Goal: Complete application form: Complete application form

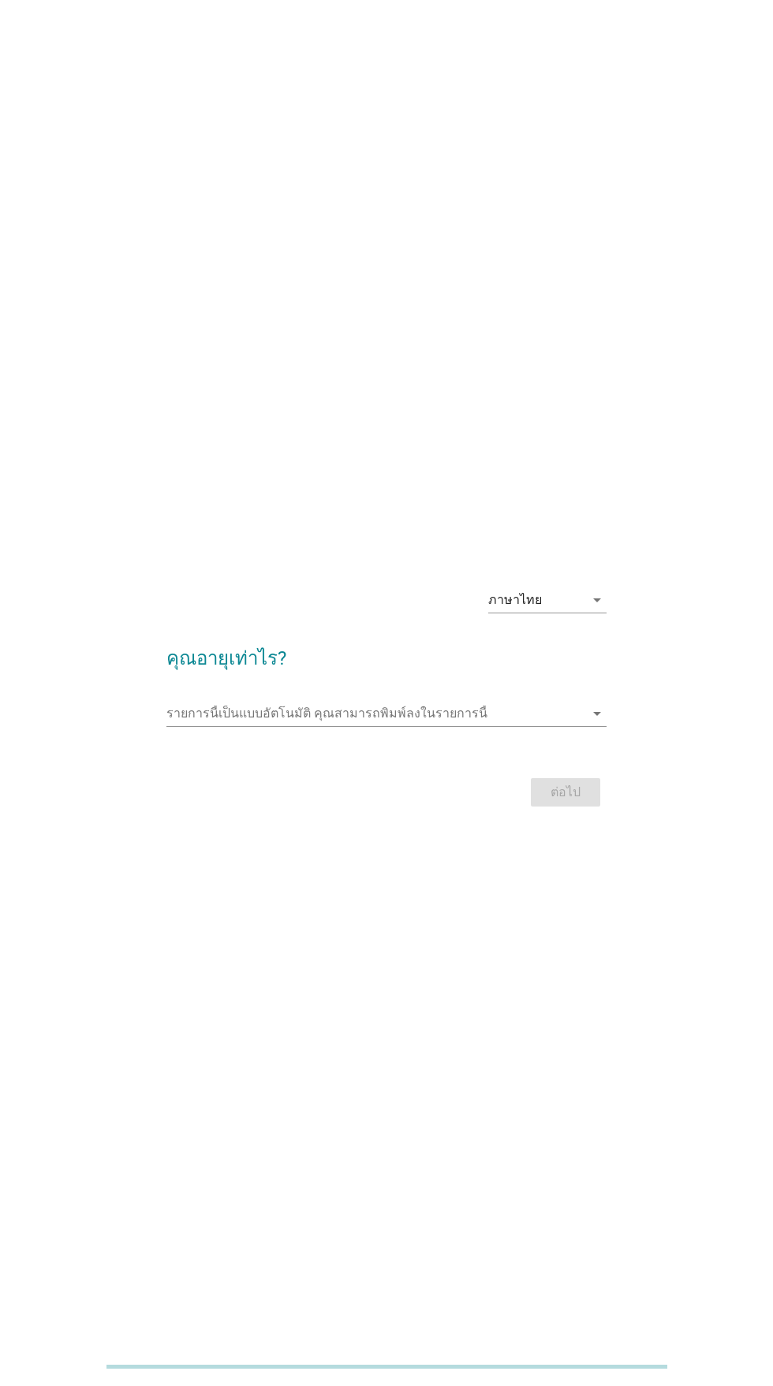
click at [535, 726] on input "รายการนี้เป็นแบบอัตโนมัติ คุณสามารถพิมพ์ลงในรายการนี้" at bounding box center [374, 713] width 417 height 25
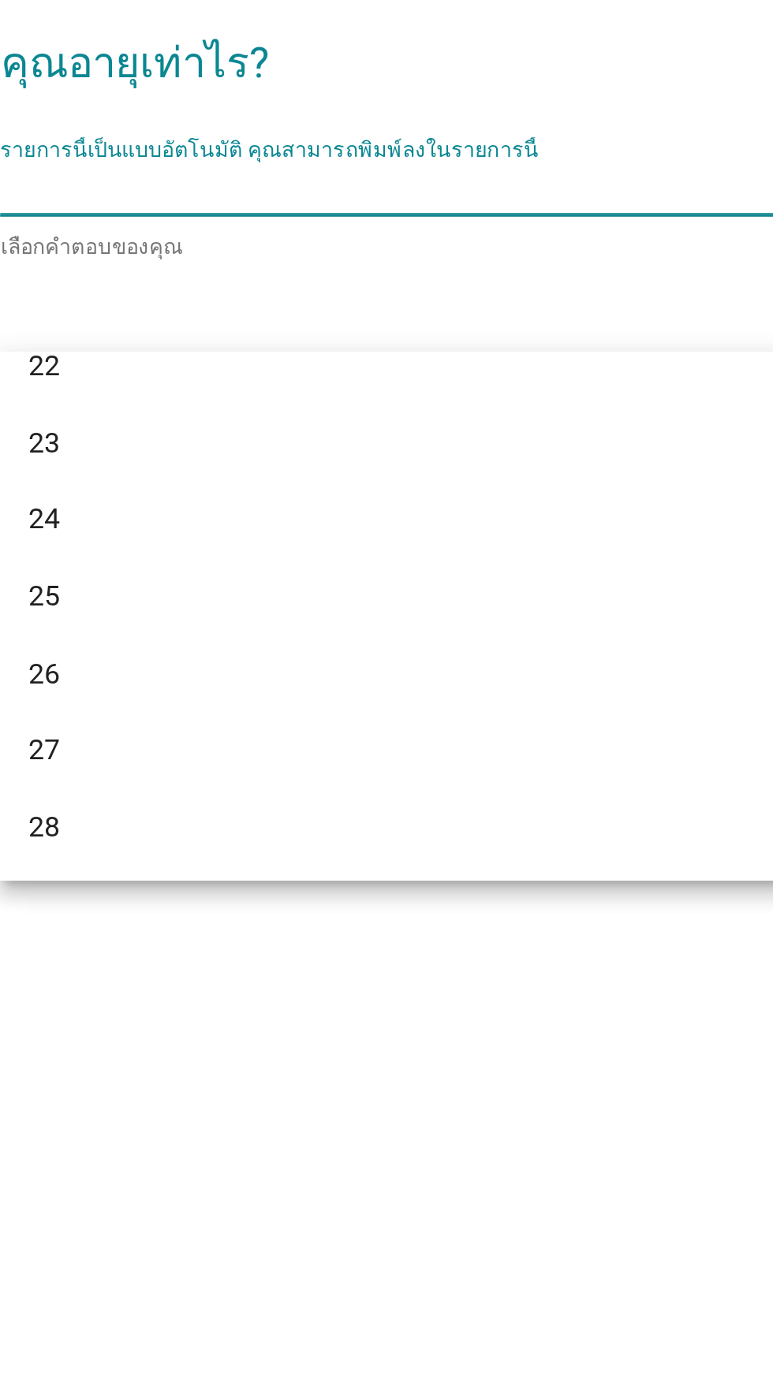
scroll to position [156, 0]
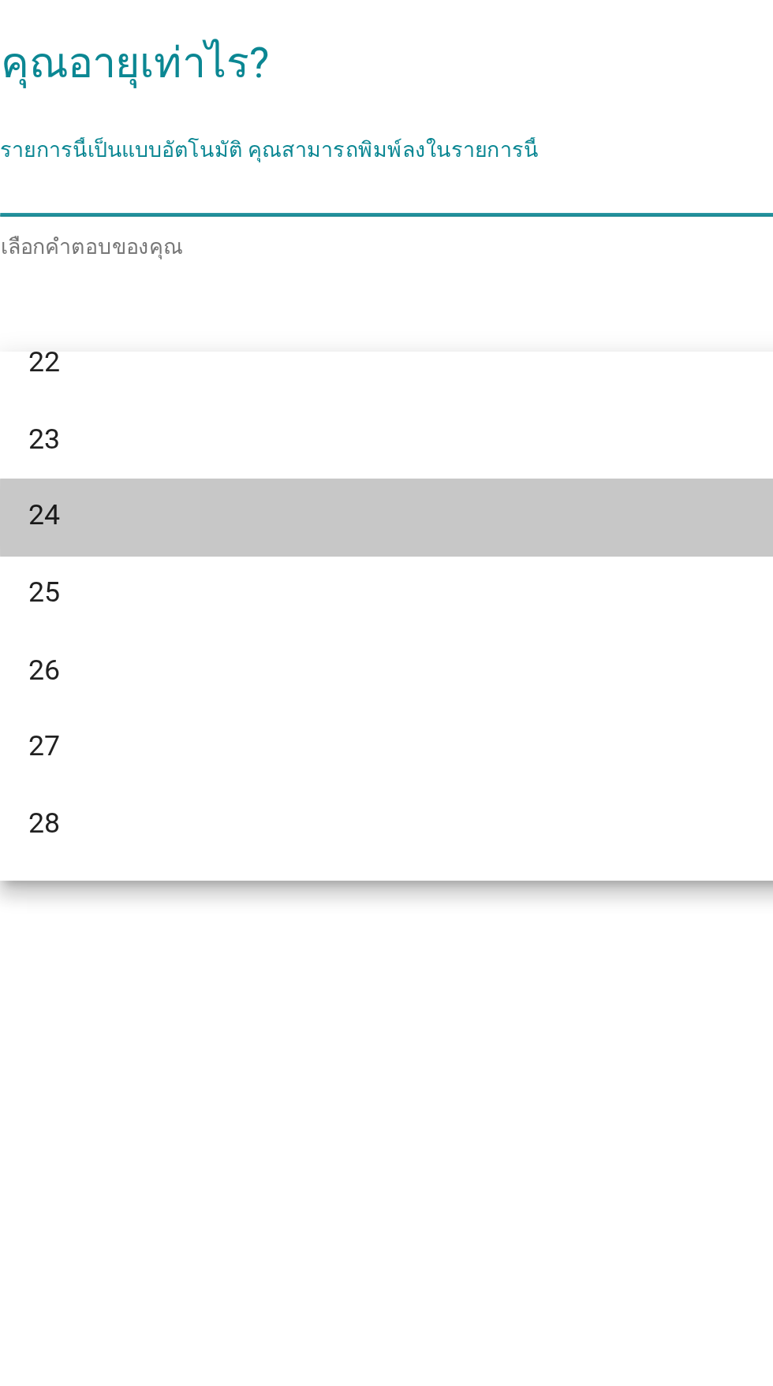
click at [412, 858] on div "24" at bounding box center [368, 858] width 379 height 19
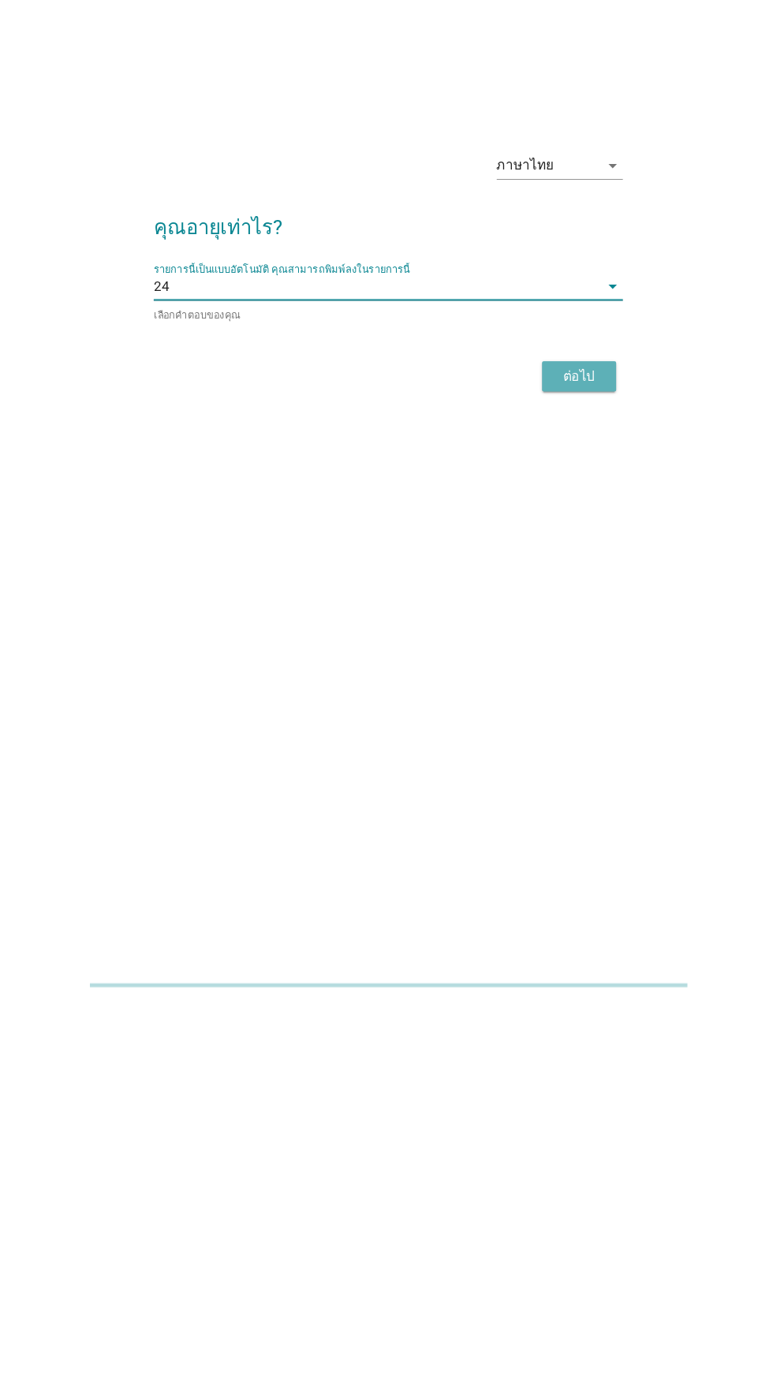
click at [576, 805] on div "ต่อไป" at bounding box center [565, 795] width 44 height 19
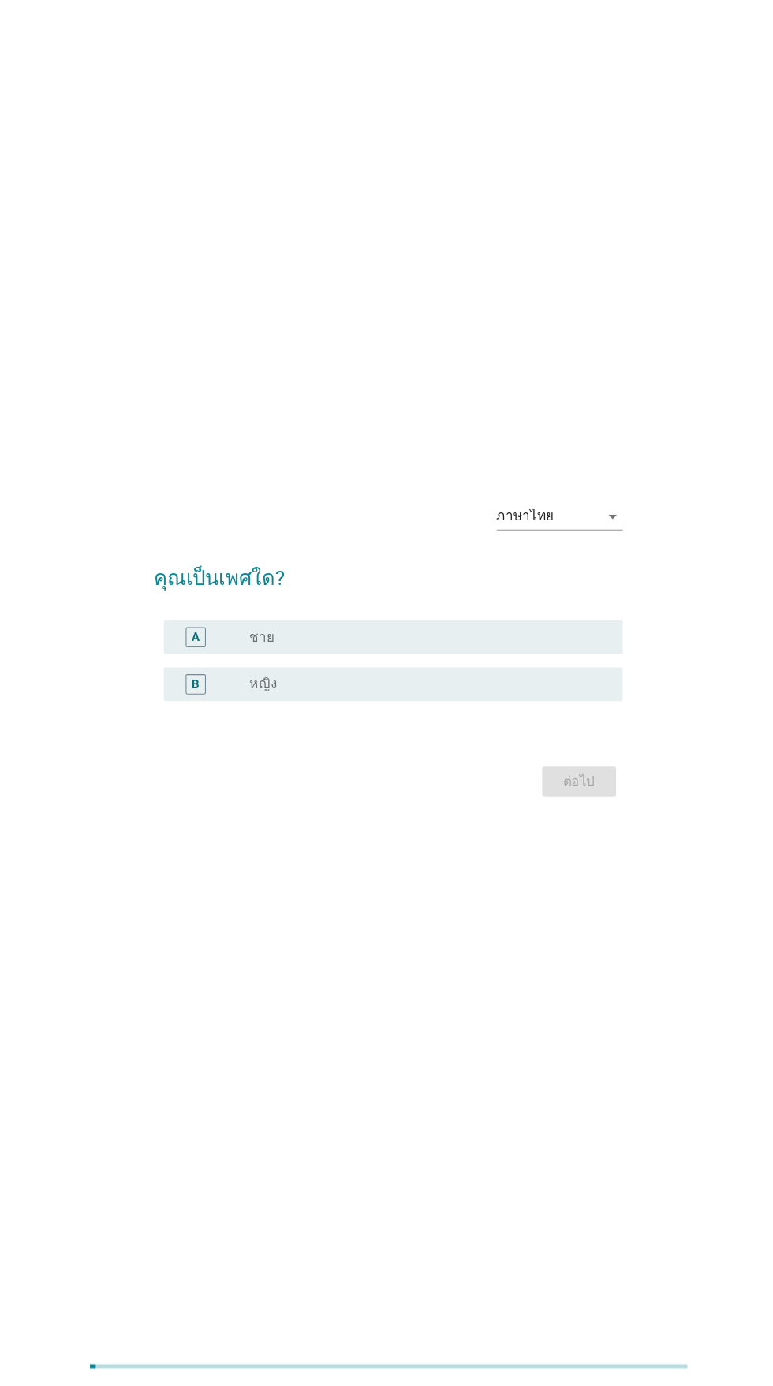
scroll to position [0, 0]
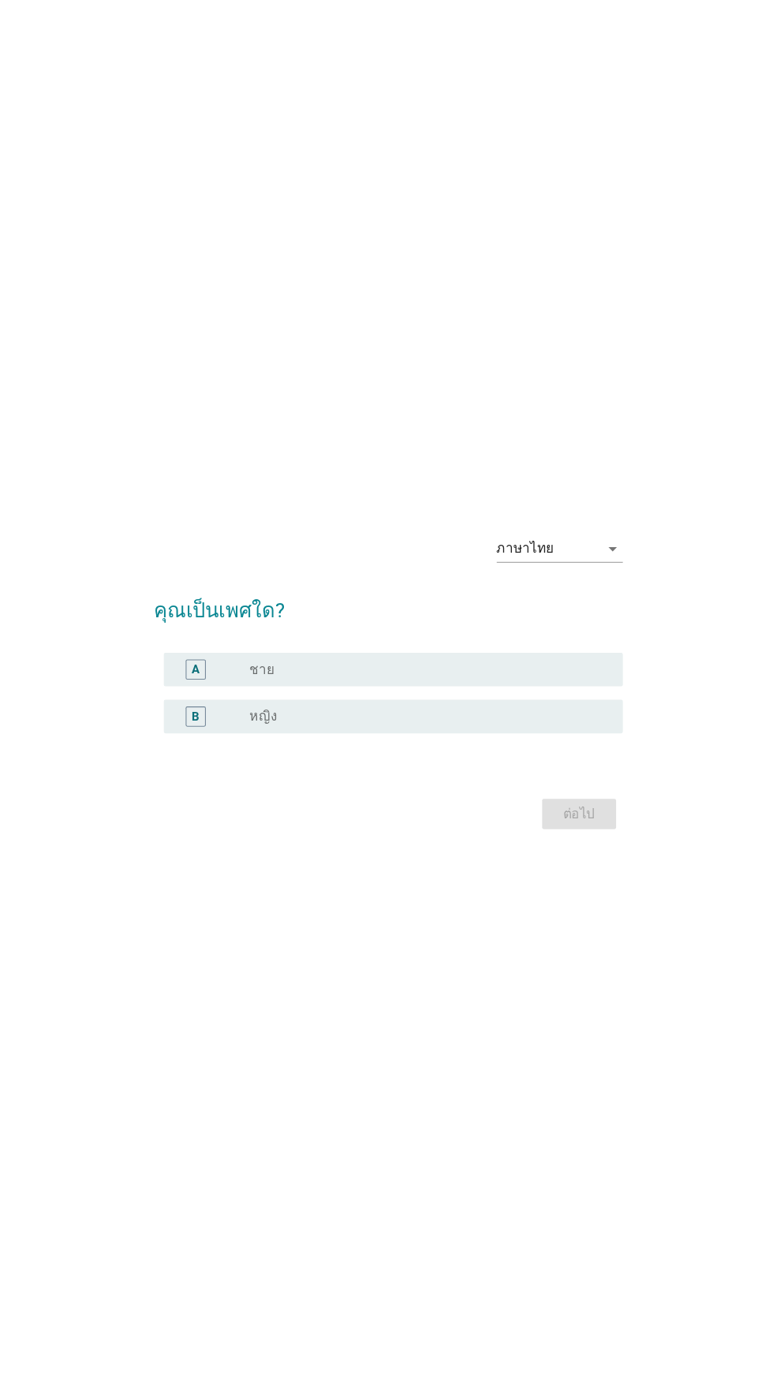
click at [431, 739] on div "radio_button_unchecked หญิง" at bounding box center [425, 729] width 338 height 19
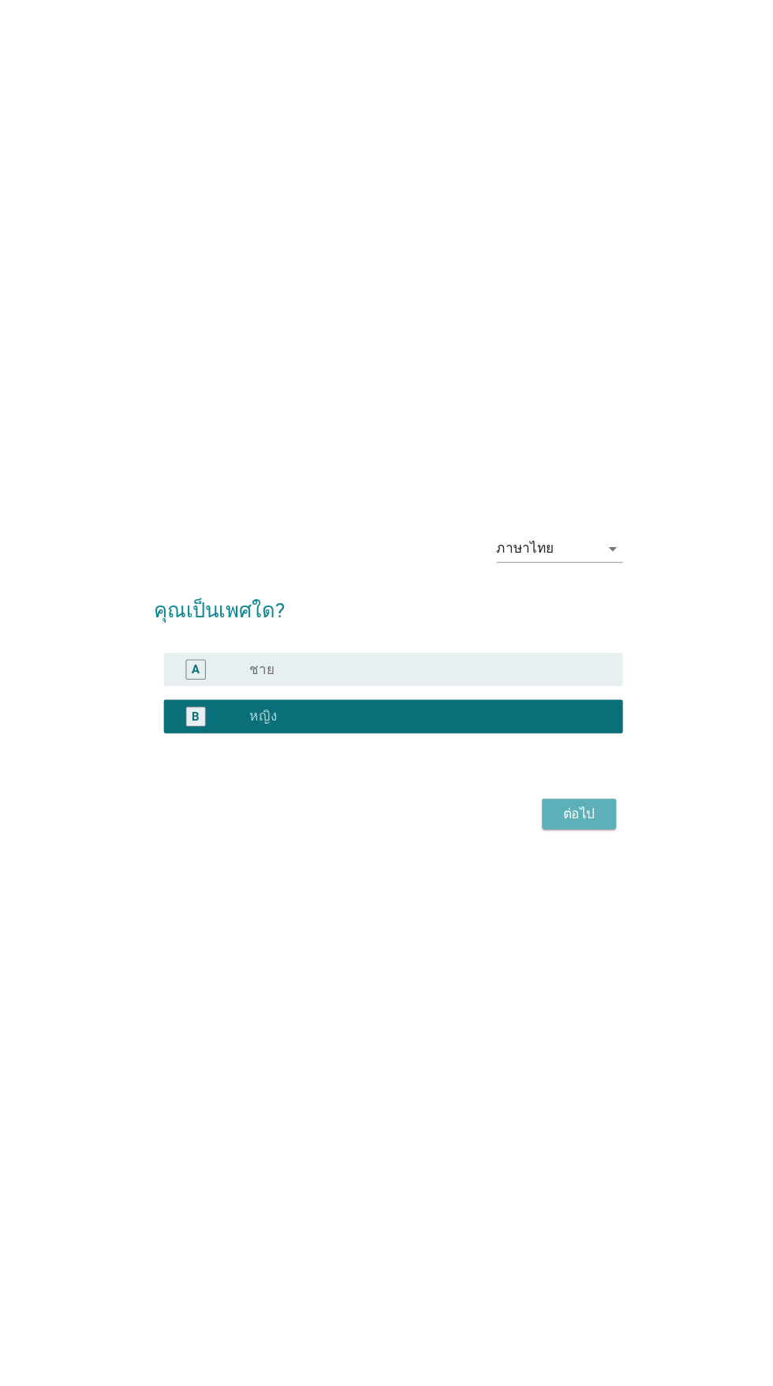
click at [567, 830] on div "ต่อไป" at bounding box center [565, 821] width 44 height 19
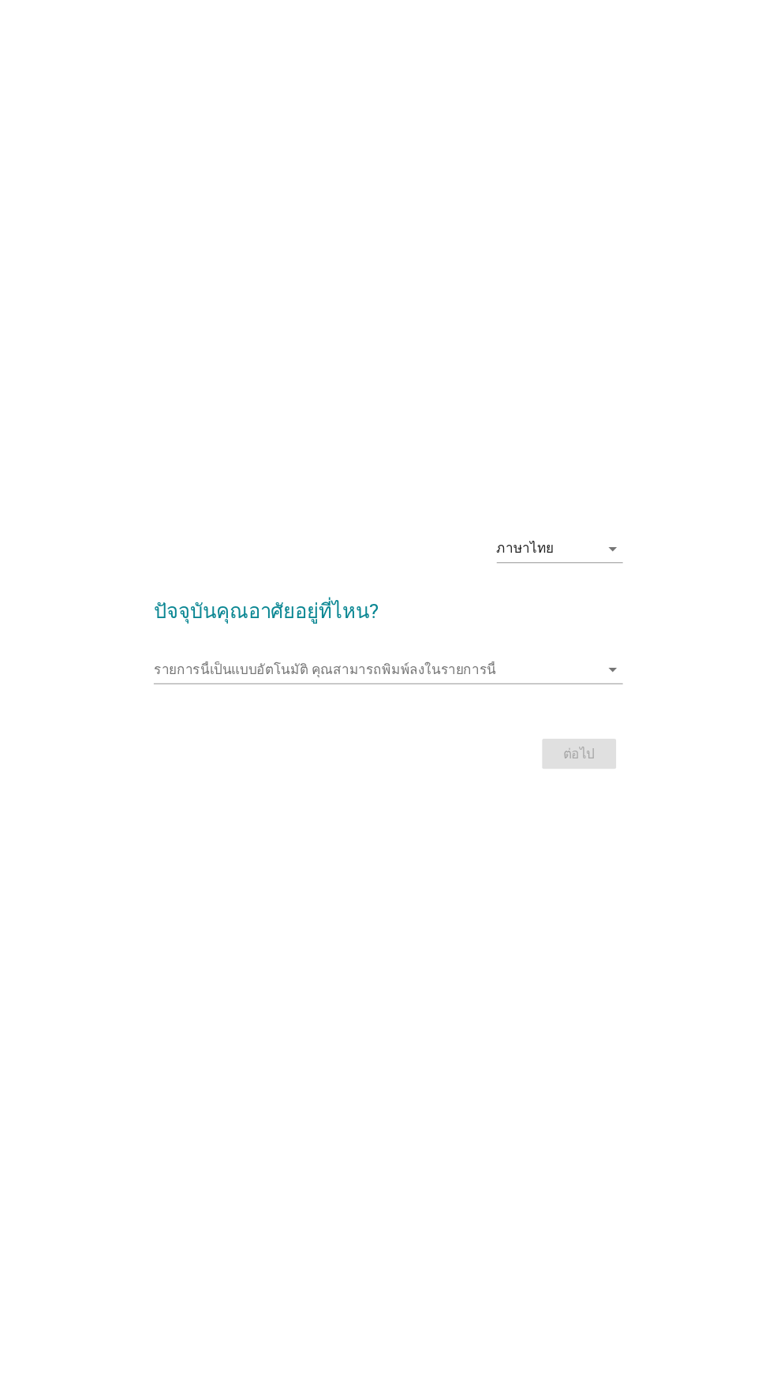
click at [487, 698] on input "รายการนี้เป็นแบบอัตโนมัติ คุณสามารถพิมพ์ลงในรายการนี้" at bounding box center [374, 685] width 417 height 25
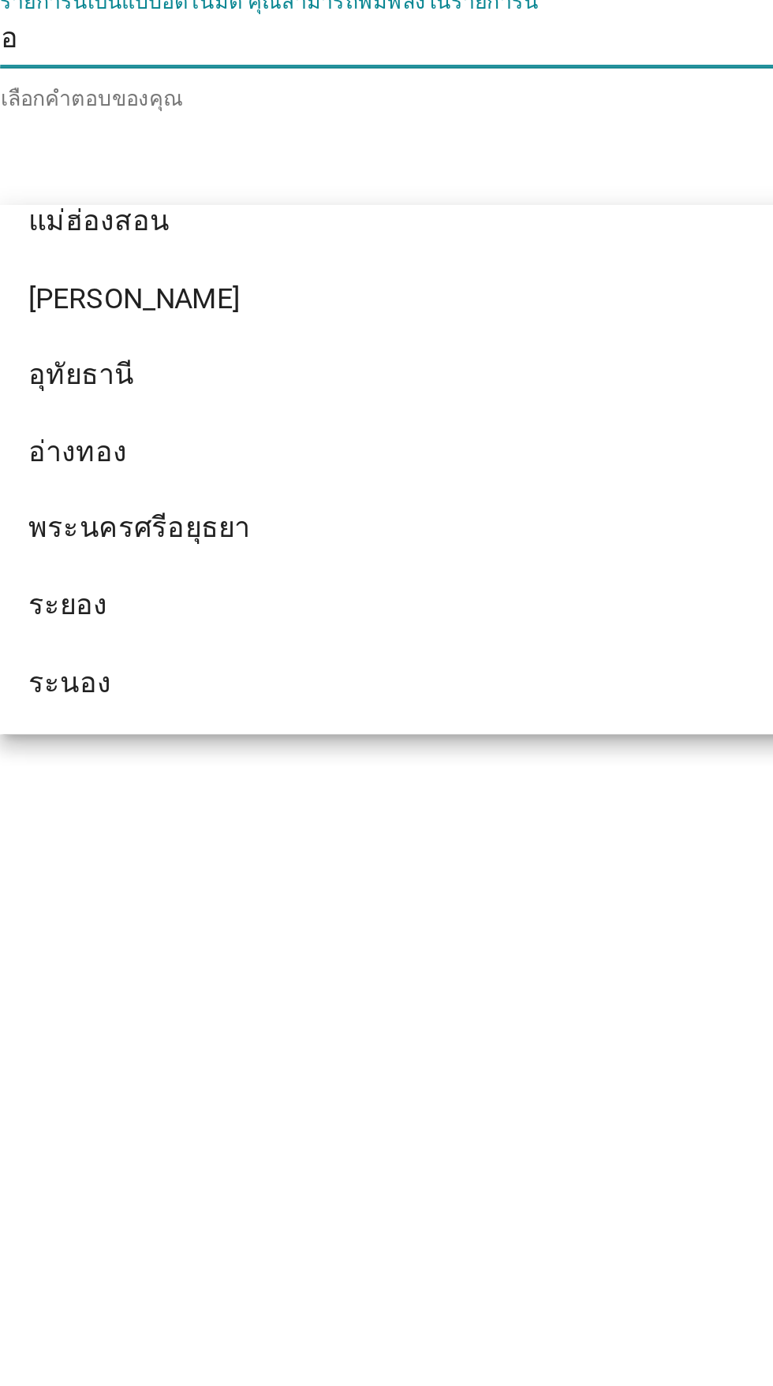
scroll to position [257, 0]
type input "อุ"
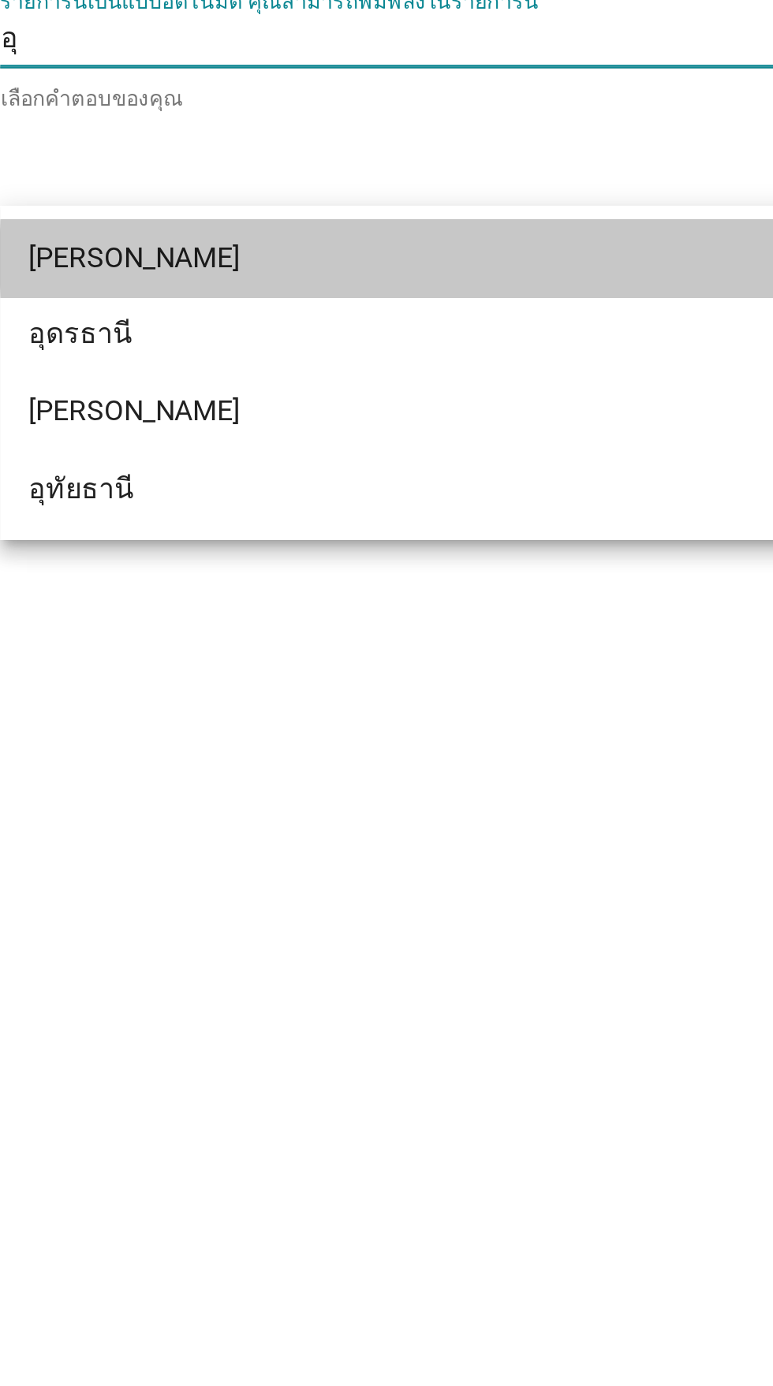
click at [362, 780] on div "[PERSON_NAME]" at bounding box center [368, 783] width 379 height 19
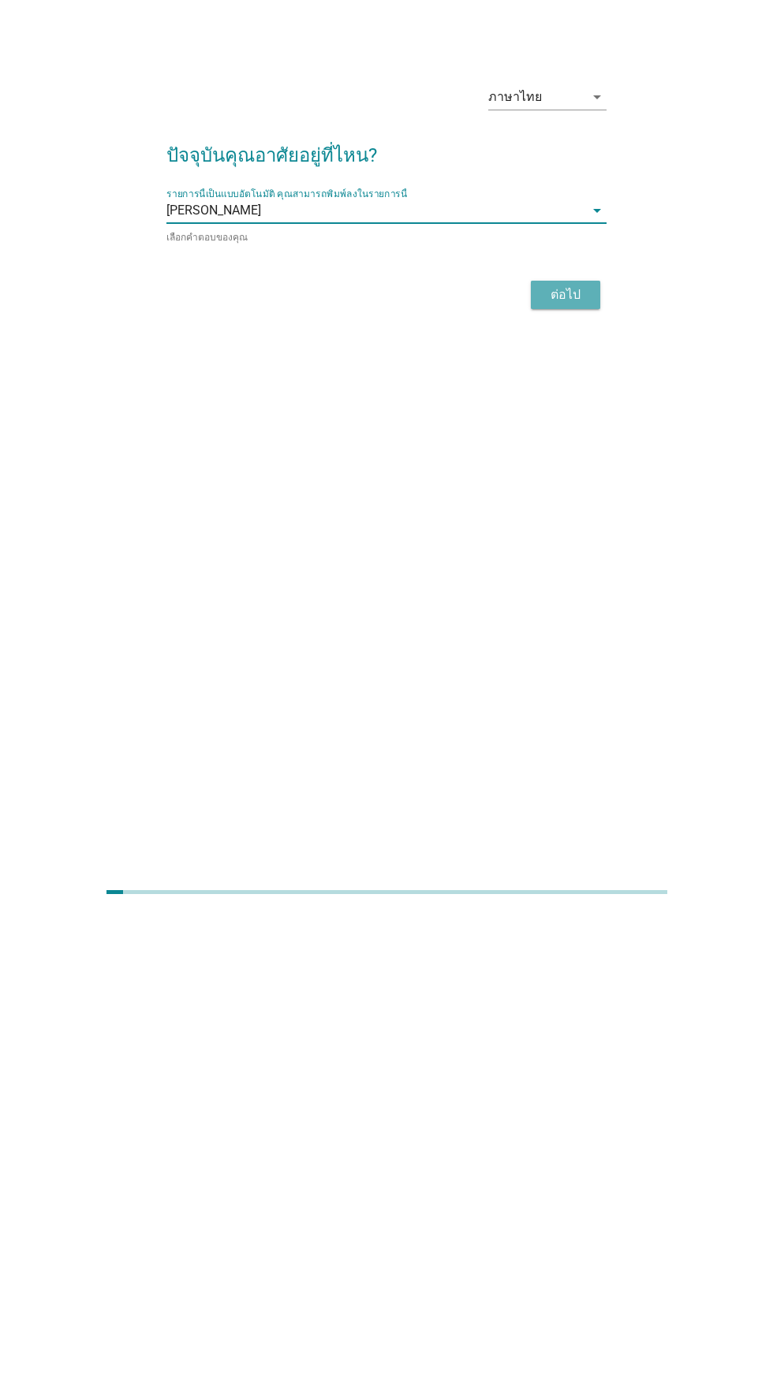
click at [578, 779] on div "ต่อไป" at bounding box center [565, 769] width 44 height 19
